Goal: Entertainment & Leisure: Browse casually

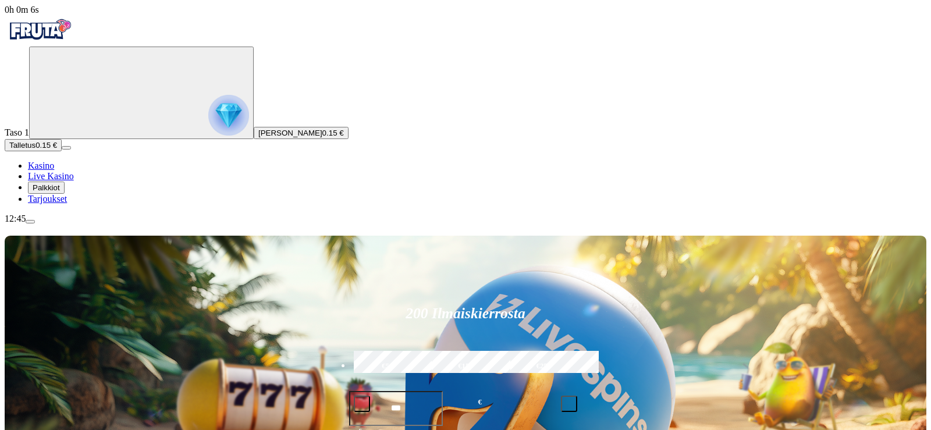
click at [60, 192] on span "Palkkiot" at bounding box center [46, 187] width 27 height 9
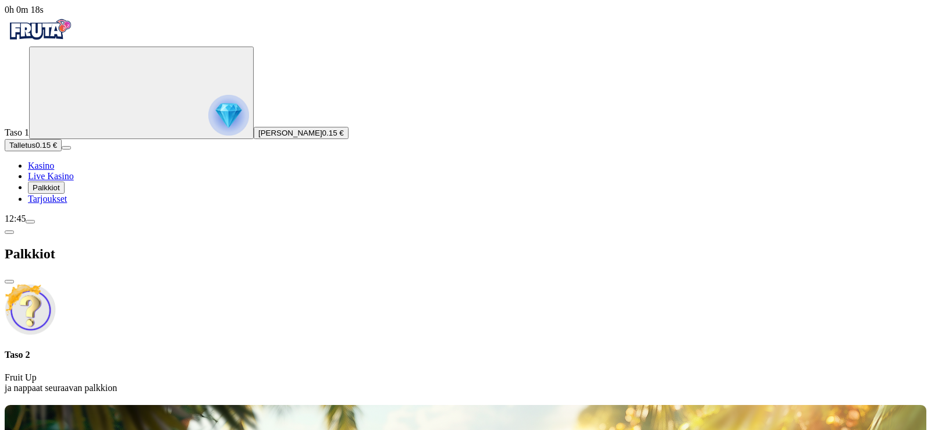
click at [56, 284] on img at bounding box center [30, 309] width 51 height 51
click at [208, 113] on img "Primary" at bounding box center [228, 115] width 41 height 41
click at [208, 118] on img "Primary" at bounding box center [228, 115] width 41 height 41
click at [66, 204] on span "Tarjoukset" at bounding box center [47, 199] width 39 height 10
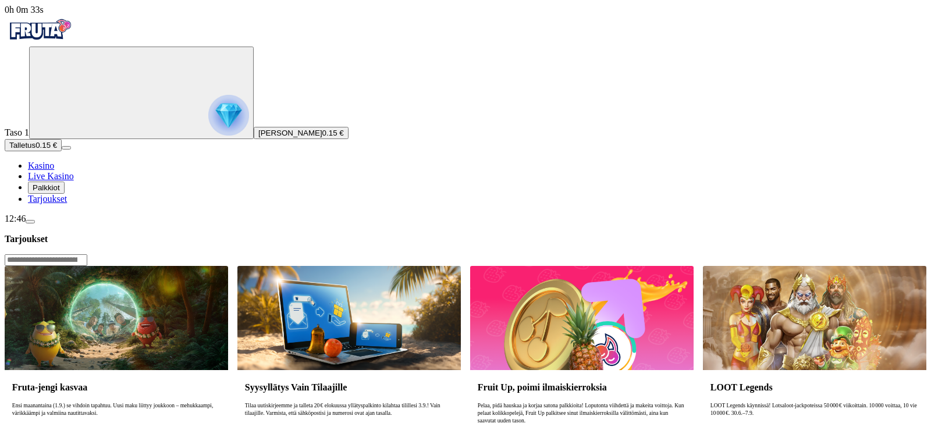
click at [66, 204] on span "Tarjoukset" at bounding box center [47, 199] width 39 height 10
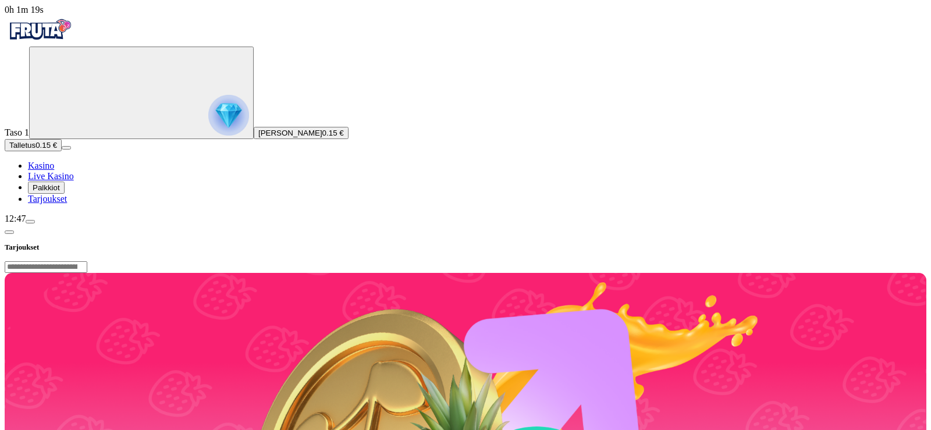
scroll to position [410, 0]
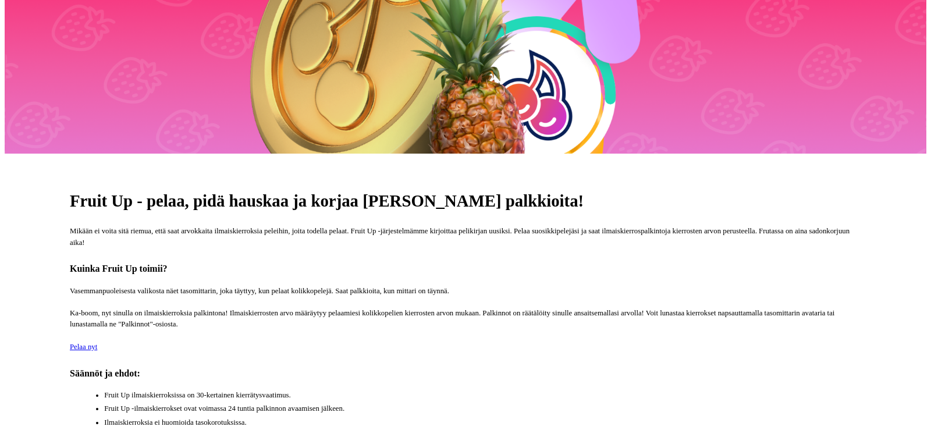
click at [97, 343] on span "Pelaa nyt" at bounding box center [83, 347] width 27 height 8
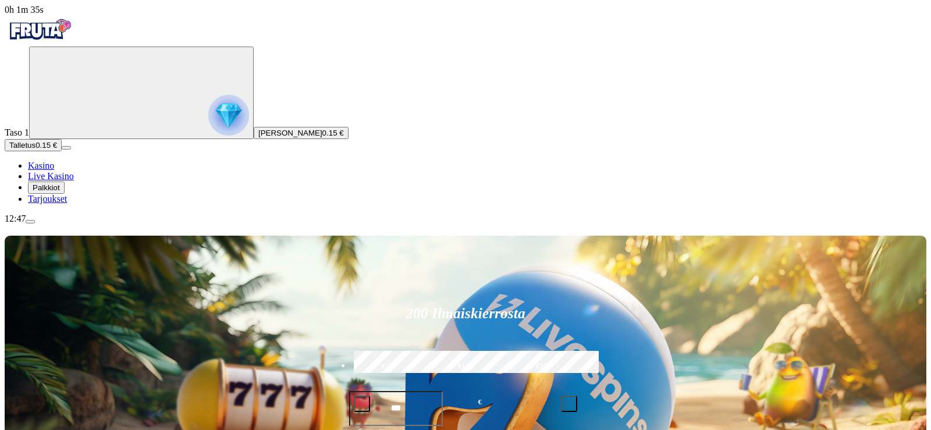
click at [258, 137] on span "Esa Antero Muurman" at bounding box center [290, 133] width 64 height 9
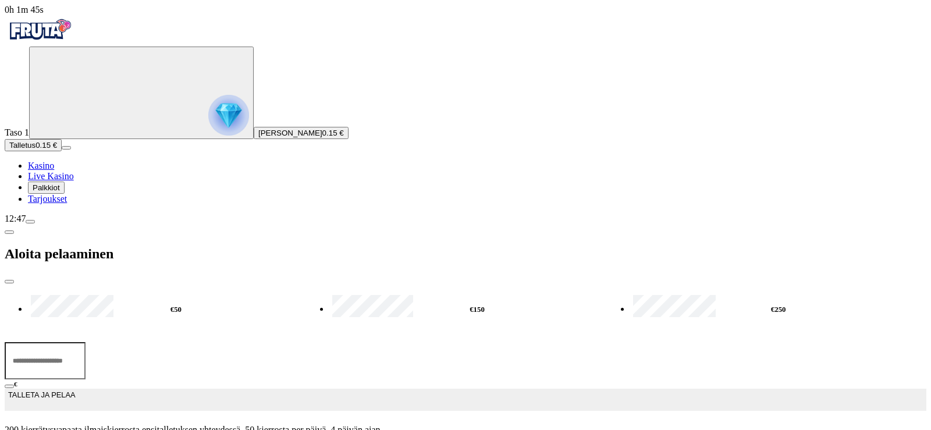
click at [60, 192] on span "Palkkiot" at bounding box center [46, 187] width 27 height 9
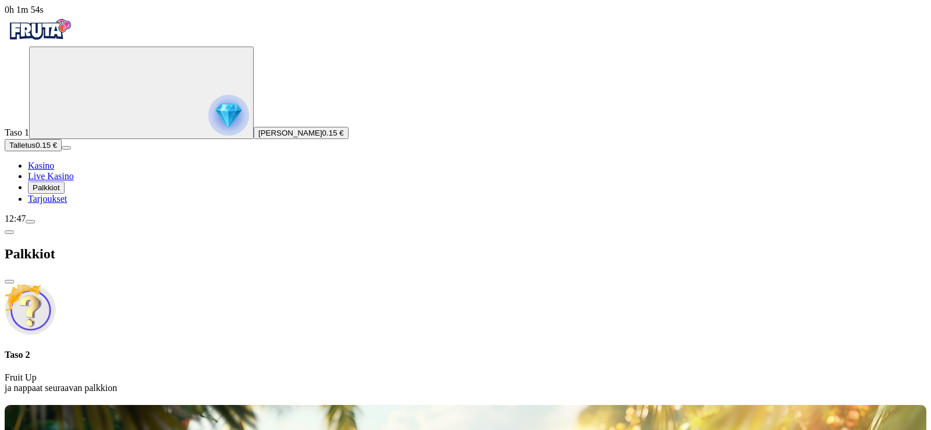
click at [851, 403] on div at bounding box center [465, 403] width 921 height 0
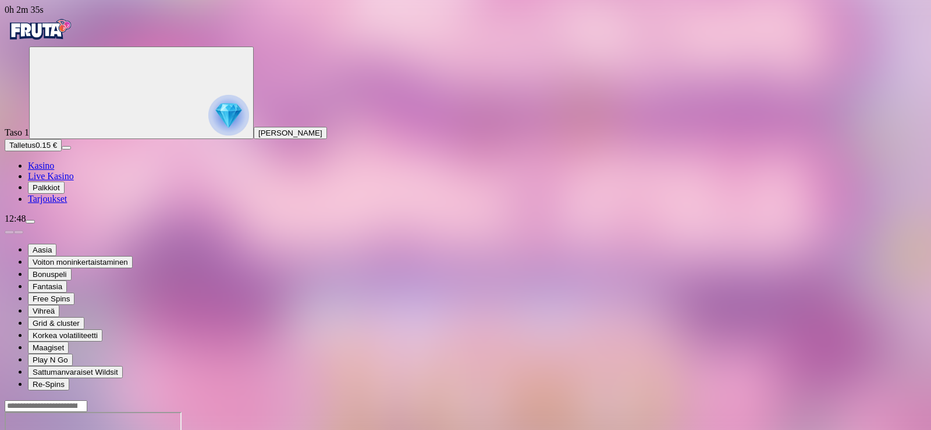
click at [87, 400] on input "Search" at bounding box center [46, 406] width 83 height 12
type input "**********"
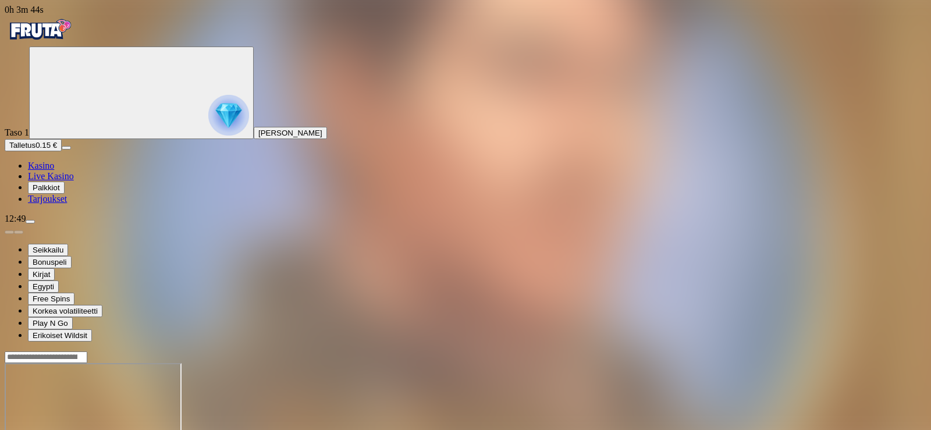
click at [30, 222] on span "menu icon" at bounding box center [30, 222] width 0 height 0
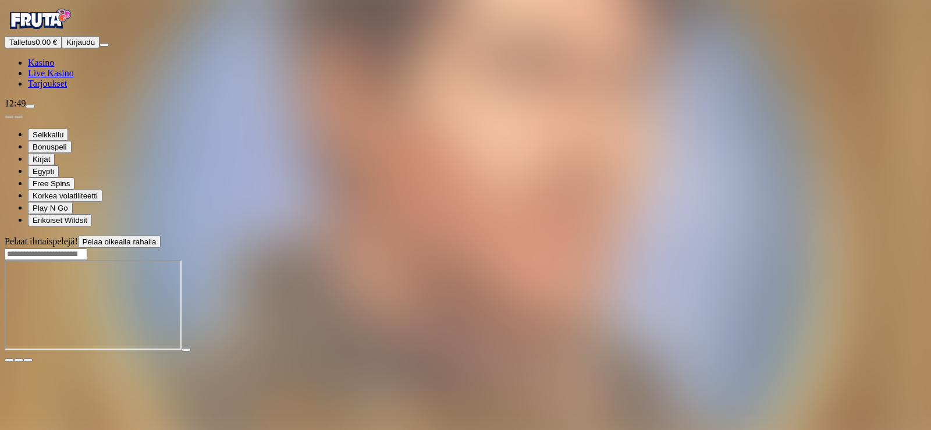
click at [66, 47] on span "Kirjaudu" at bounding box center [80, 42] width 29 height 9
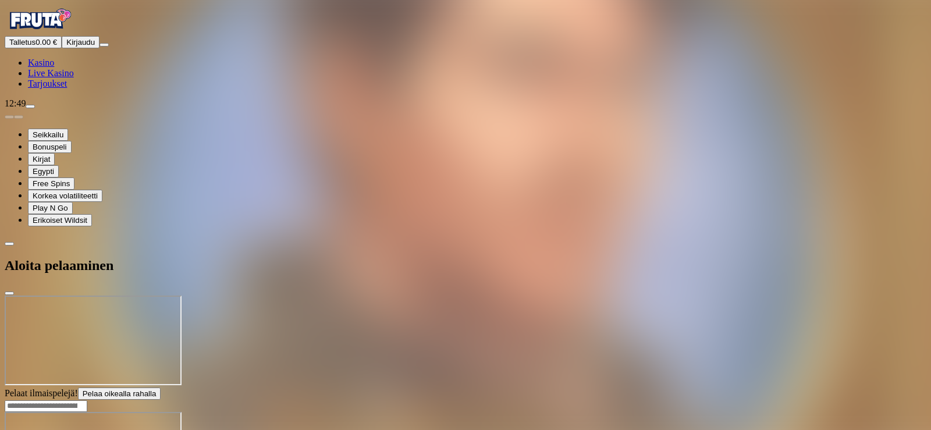
drag, startPoint x: 789, startPoint y: 399, endPoint x: 470, endPoint y: 268, distance: 344.8
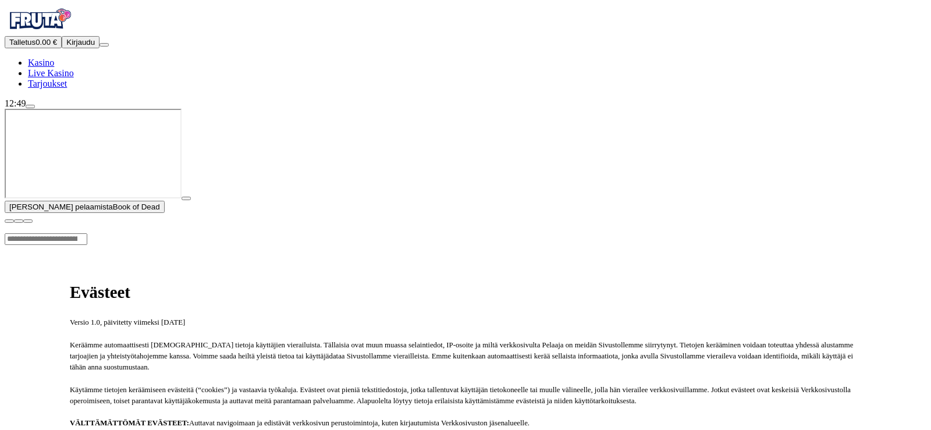
click at [87, 48] on button "Kirjaudu" at bounding box center [81, 42] width 38 height 12
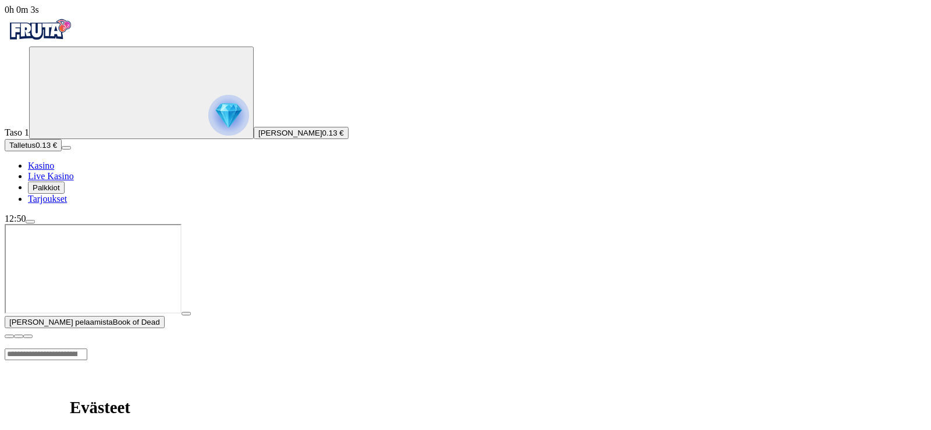
click at [60, 192] on span "Palkkiot" at bounding box center [46, 187] width 27 height 9
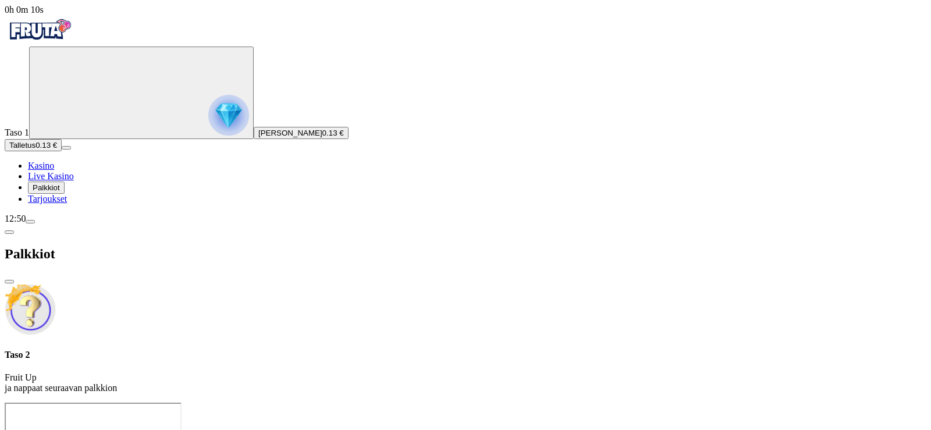
click at [54, 170] on span "Kasino" at bounding box center [41, 166] width 26 height 10
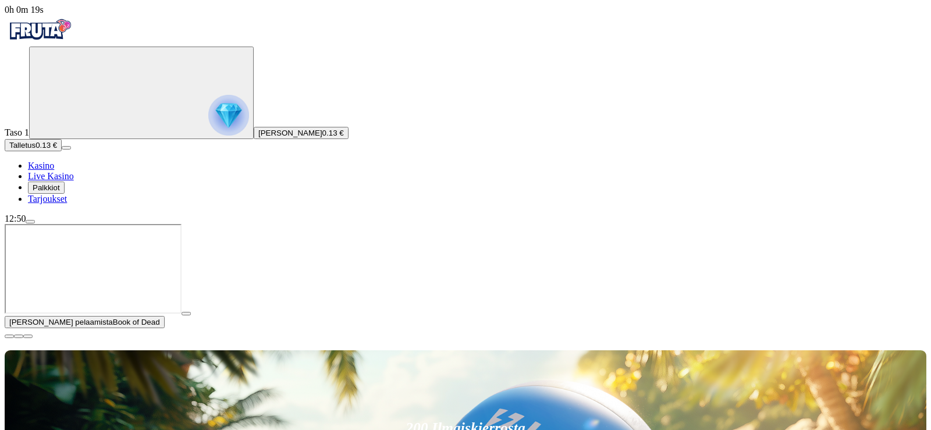
click at [54, 170] on span "Kasino" at bounding box center [41, 166] width 26 height 10
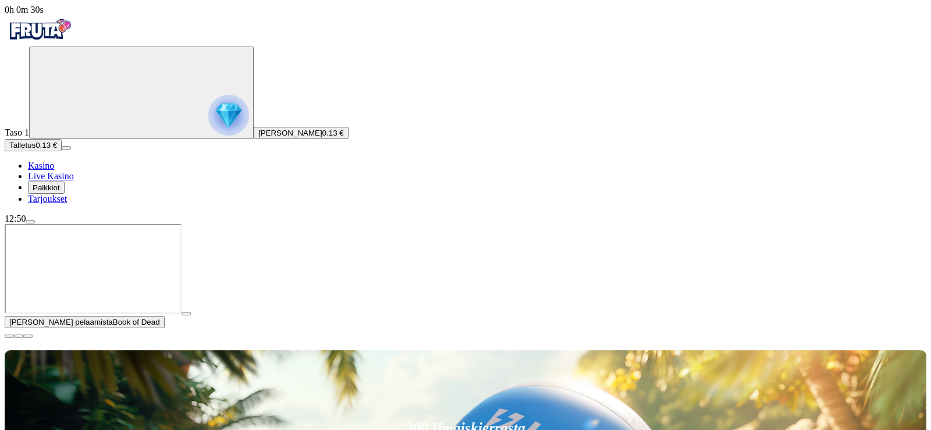
type input "**********"
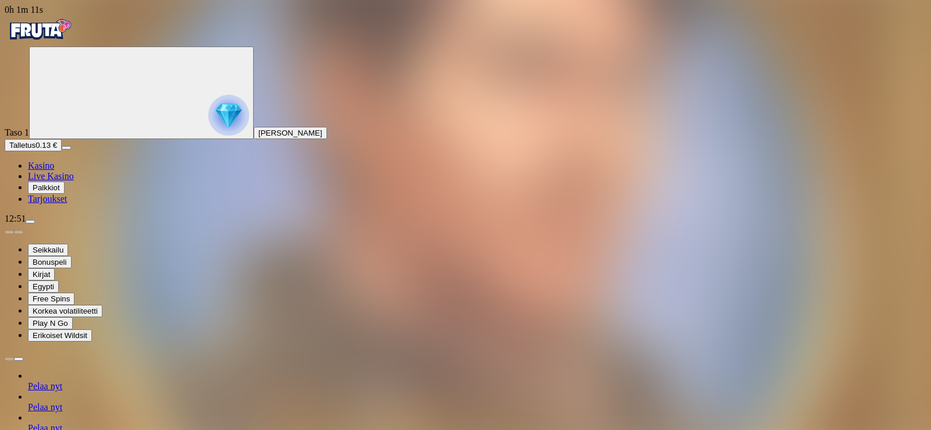
click at [30, 222] on span "menu icon" at bounding box center [30, 222] width 0 height 0
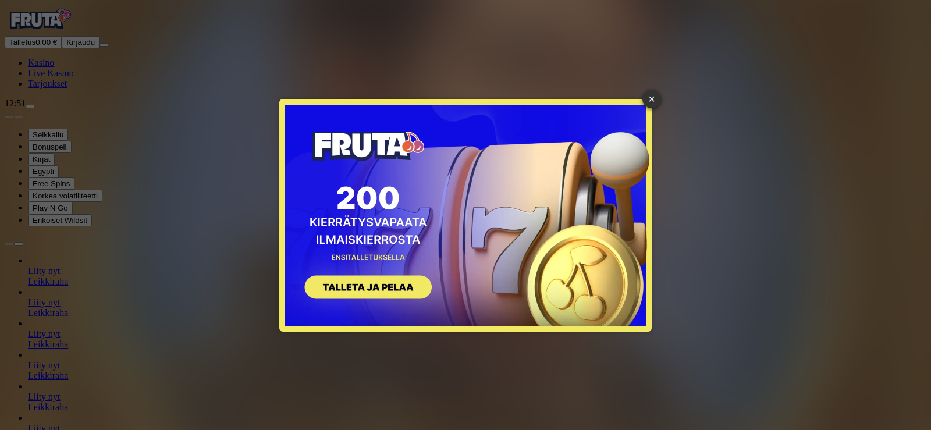
click at [384, 286] on button "SIGN UP" at bounding box center [362, 288] width 147 height 37
